Goal: Find specific page/section: Find specific page/section

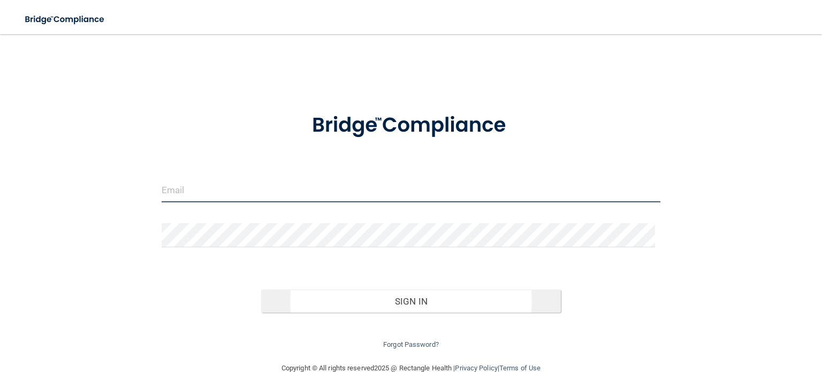
type input "[EMAIL_ADDRESS][DOMAIN_NAME]"
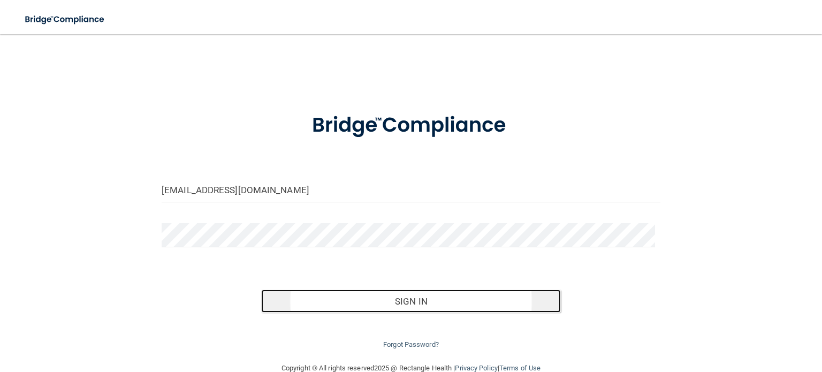
click at [479, 293] on button "Sign In" at bounding box center [410, 302] width 299 height 24
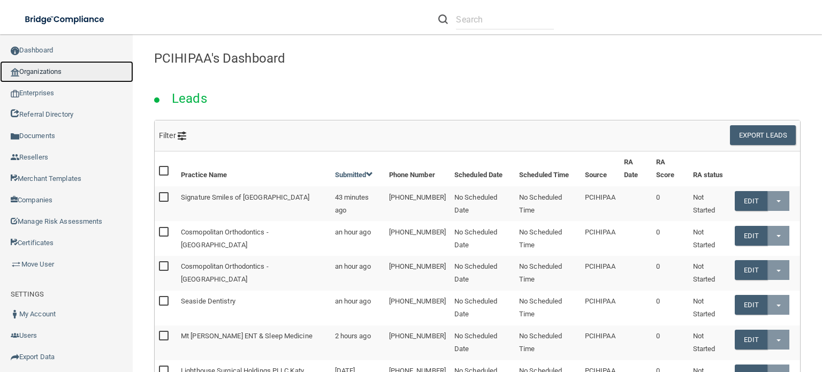
click at [80, 79] on link "Organizations" at bounding box center [66, 71] width 133 height 21
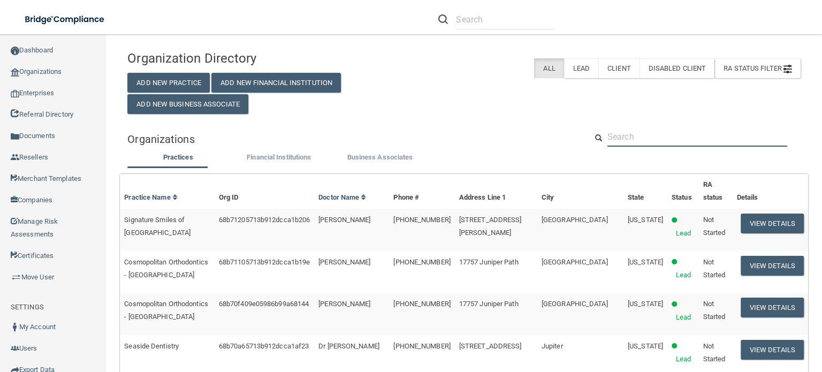
click at [673, 147] on input "text" at bounding box center [698, 137] width 180 height 20
paste input "Lore ip DolorsitamEtco ad Elit Seddoei 5 tem incididuntutl ET Dolorem Aliquae A…"
type input "Lore ip DolorsitamEtco ad Elit Seddoei 5 tem incididuntutl ET Dolorem Aliquae A…"
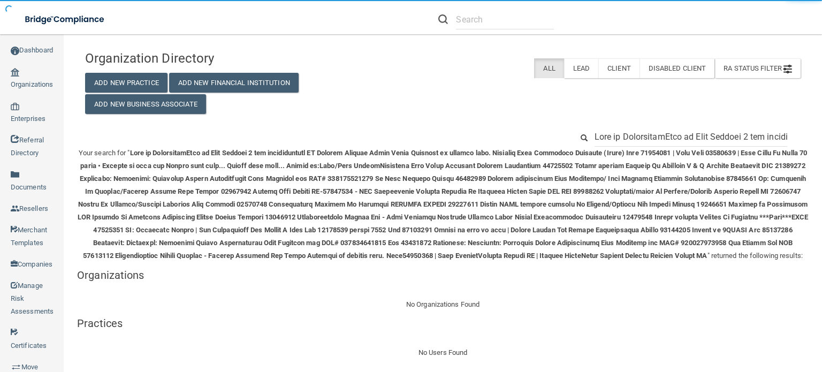
scroll to position [0, 7706]
drag, startPoint x: 704, startPoint y: 136, endPoint x: 573, endPoint y: 130, distance: 130.7
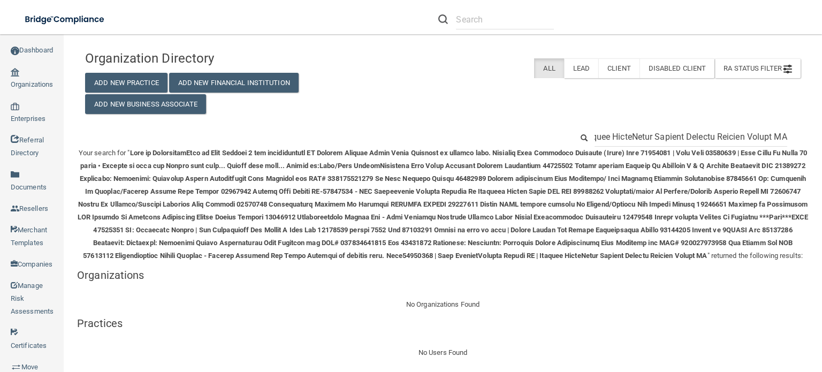
click at [644, 131] on input "text" at bounding box center [691, 137] width 193 height 20
click at [645, 134] on input "text" at bounding box center [691, 137] width 193 height 20
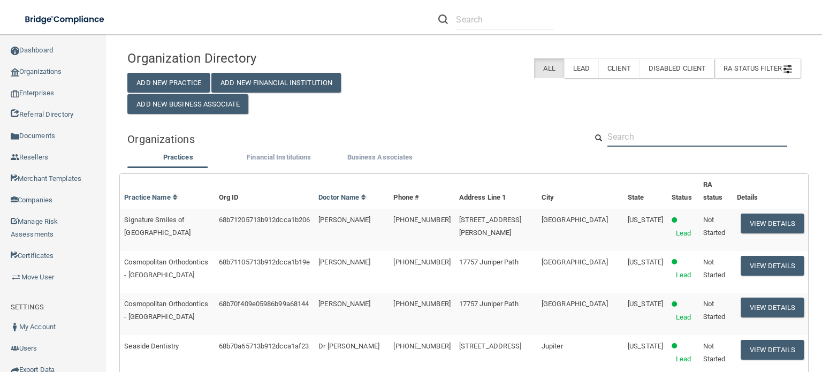
click at [659, 147] on input "text" at bounding box center [698, 137] width 180 height 20
paste input "Schumer Dental PC"
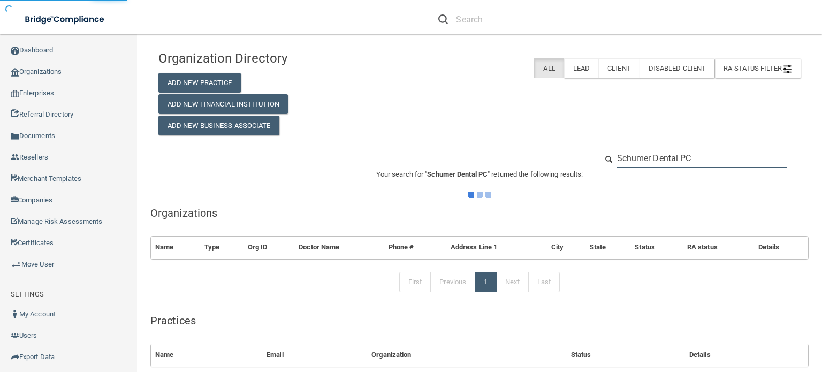
type input "Schumer Dental PC"
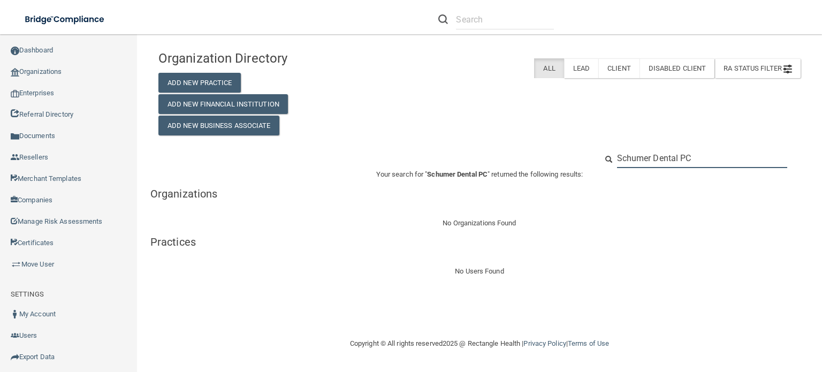
click at [738, 160] on input "Schumer Dental PC" at bounding box center [702, 158] width 170 height 20
click at [724, 161] on input "Schumer Dental PC" at bounding box center [702, 158] width 170 height 20
type input "Schumer Dental"
click at [694, 160] on input "Schumer Dental" at bounding box center [702, 158] width 170 height 20
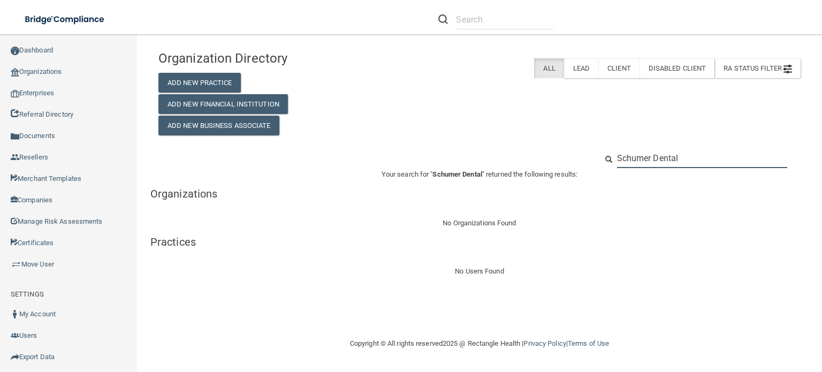
click at [694, 160] on input "Schumer Dental" at bounding box center [702, 158] width 170 height 20
paste input "520) 745-0126"
type input "520) 745-0126"
click at [702, 157] on input "520) 745-0126" at bounding box center [702, 158] width 170 height 20
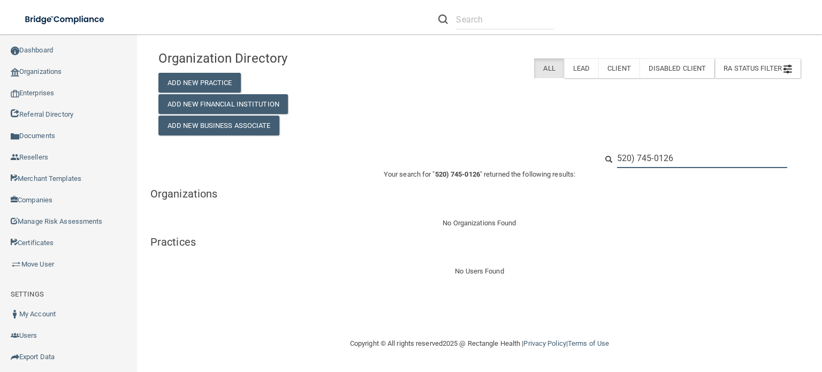
click at [702, 157] on input "520) 745-0126" at bounding box center [702, 158] width 170 height 20
paste input "[STREET_ADDRESS][PERSON_NAME]"
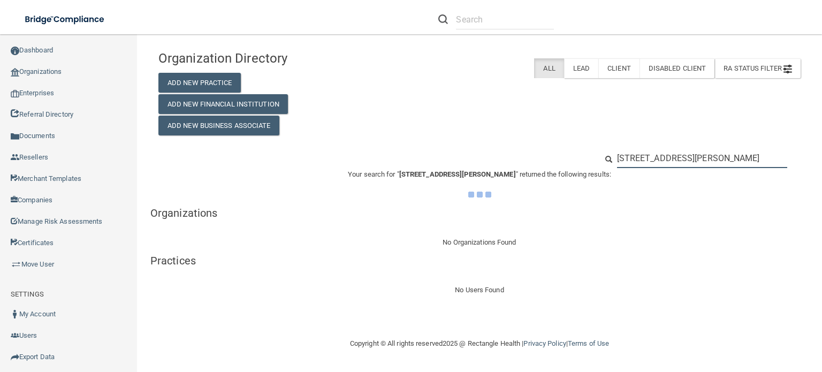
scroll to position [0, 34]
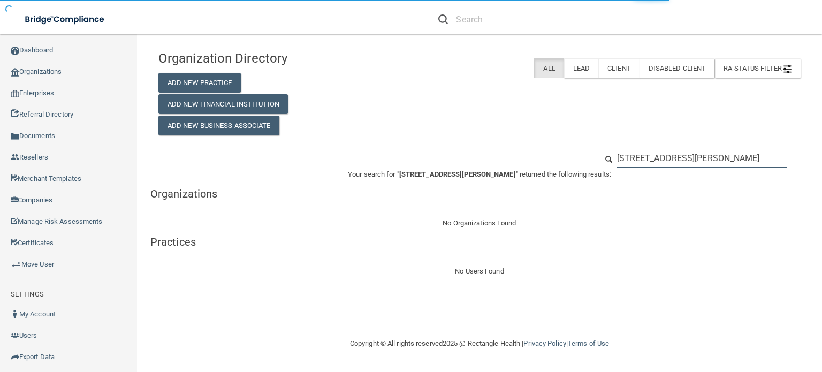
type input "[STREET_ADDRESS][PERSON_NAME]"
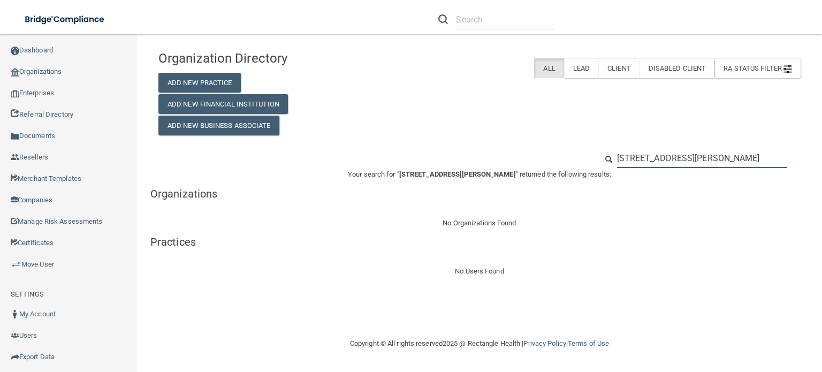
click at [729, 161] on input "[STREET_ADDRESS][PERSON_NAME]" at bounding box center [702, 158] width 170 height 20
click at [729, 160] on input "[STREET_ADDRESS][PERSON_NAME]" at bounding box center [702, 158] width 170 height 20
click at [730, 160] on input "[STREET_ADDRESS][PERSON_NAME]" at bounding box center [702, 158] width 170 height 20
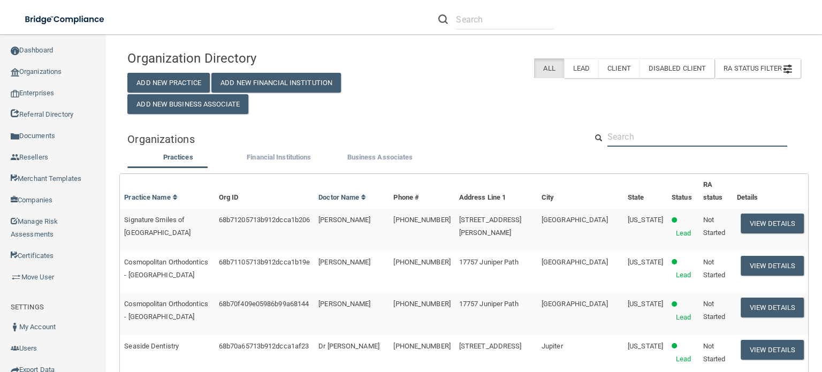
scroll to position [0, 0]
click at [643, 147] on input "text" at bounding box center [698, 137] width 180 height 20
paste input "[PERSON_NAME]"
type input "[PERSON_NAME]"
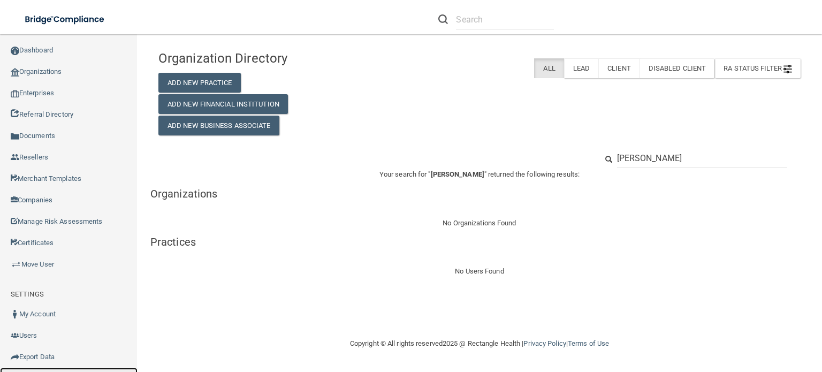
click at [58, 369] on link "Sign Out" at bounding box center [69, 378] width 138 height 21
